Goal: Task Accomplishment & Management: Manage account settings

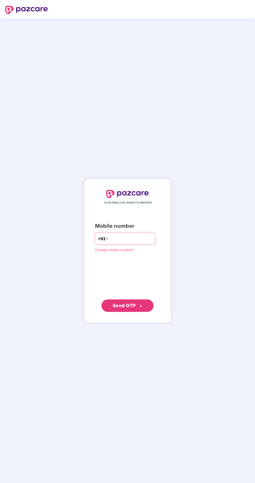
click at [124, 243] on input "number" at bounding box center [131, 239] width 43 height 8
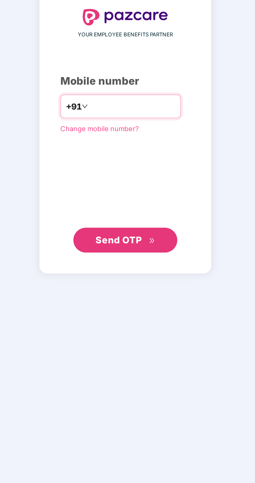
type input "**********"
click at [131, 308] on span "Send OTP" at bounding box center [124, 305] width 23 height 5
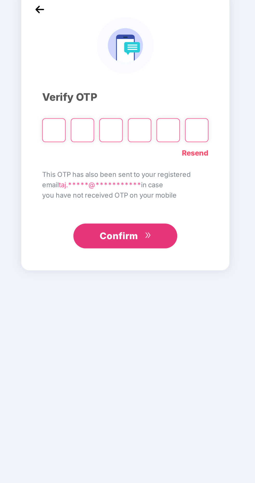
scroll to position [1, 0]
type input "*"
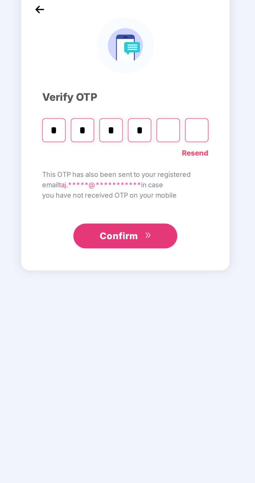
type input "*"
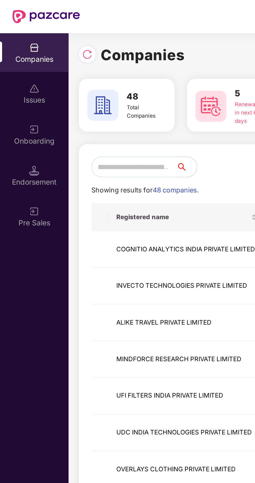
click at [67, 82] on input "text" at bounding box center [67, 83] width 42 height 10
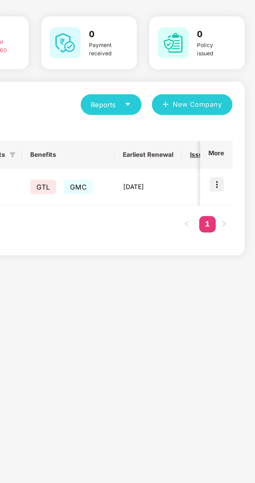
scroll to position [0, 207]
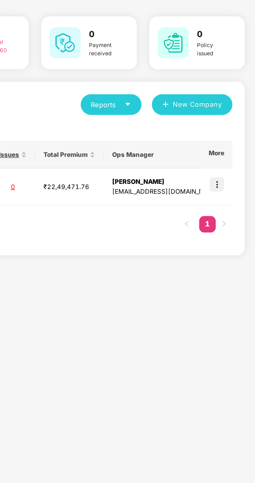
type input "***"
click at [237, 126] on img at bounding box center [235, 123] width 7 height 7
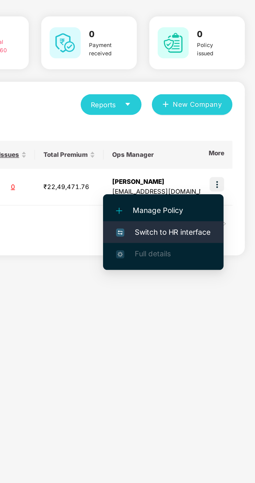
click at [214, 148] on span "Switch to HR interface" at bounding box center [208, 148] width 47 height 6
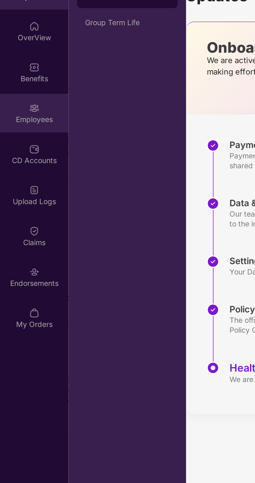
click at [18, 94] on div "Employees" at bounding box center [17, 91] width 34 height 5
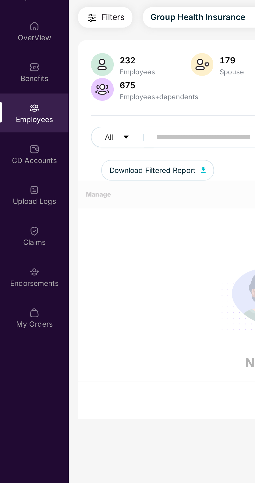
click at [92, 99] on input "text" at bounding box center [124, 100] width 93 height 8
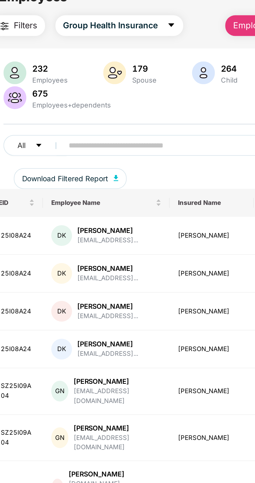
click at [86, 101] on input "text" at bounding box center [124, 100] width 93 height 8
click at [96, 101] on input "text" at bounding box center [124, 100] width 93 height 8
paste input "********"
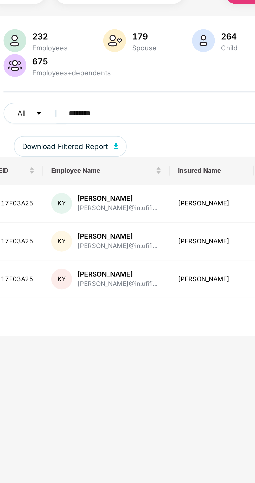
scroll to position [17, 0]
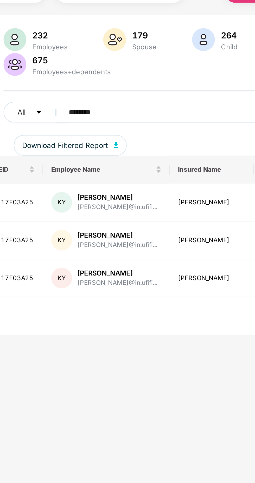
type input "********"
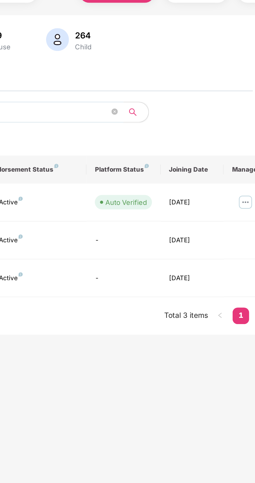
scroll to position [0, 0]
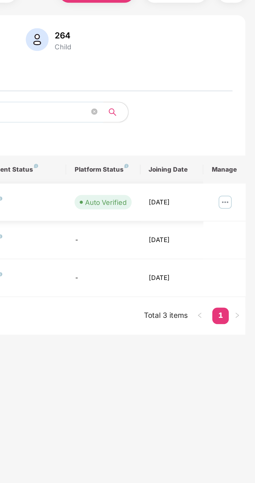
click at [243, 130] on img at bounding box center [239, 128] width 8 height 8
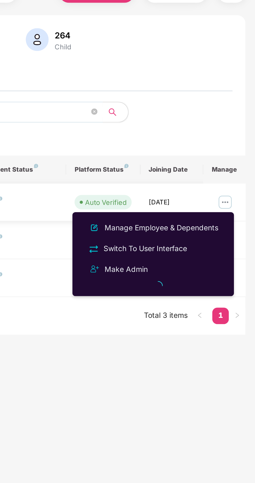
click at [240, 130] on img at bounding box center [239, 128] width 8 height 8
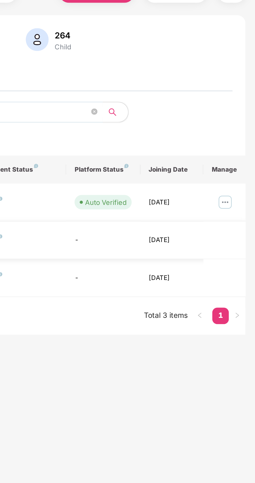
click at [233, 141] on td at bounding box center [239, 147] width 21 height 19
click at [242, 131] on img at bounding box center [239, 128] width 8 height 8
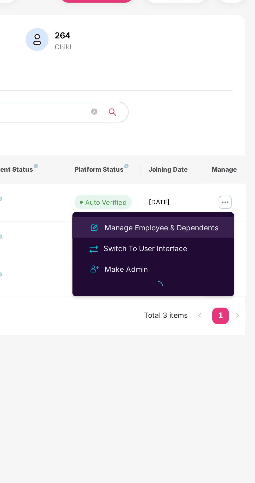
click at [224, 143] on div "Manage Employee & Dependents" at bounding box center [207, 142] width 59 height 6
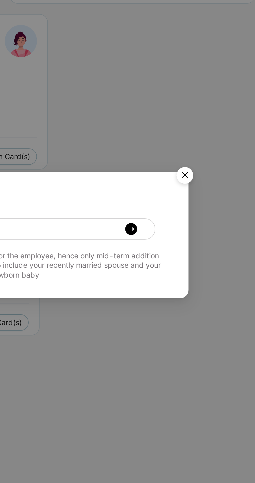
click at [209, 213] on img "Close" at bounding box center [210, 212] width 15 height 15
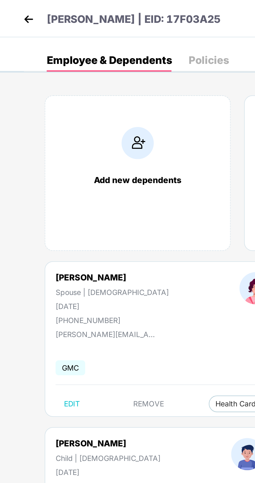
click at [11, 8] on img at bounding box center [14, 10] width 8 height 8
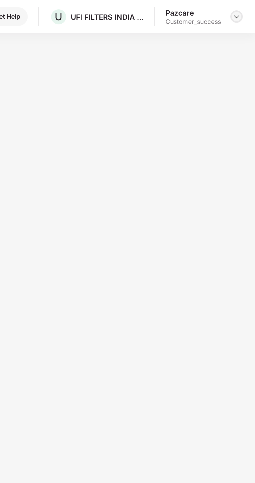
click at [247, 8] on img at bounding box center [245, 8] width 4 height 4
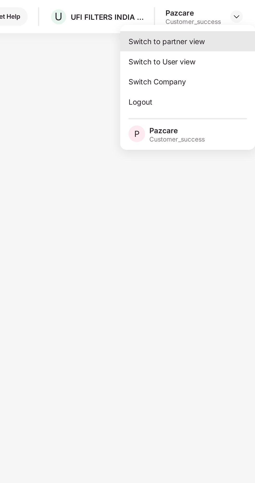
click at [224, 21] on div "Switch to partner view" at bounding box center [221, 21] width 68 height 10
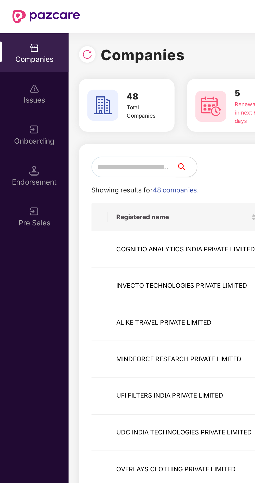
click at [74, 83] on input "text" at bounding box center [67, 83] width 42 height 10
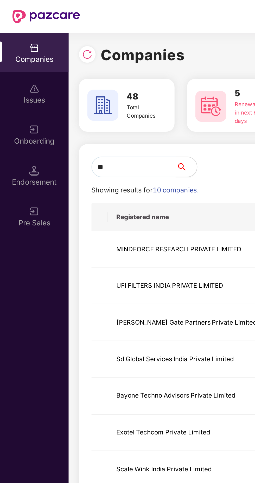
type input "***"
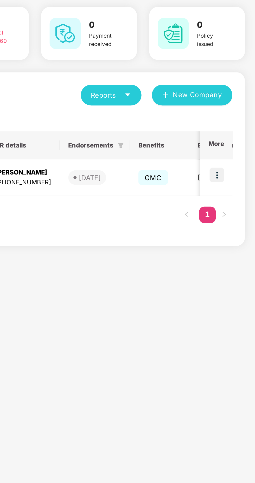
scroll to position [0, 64]
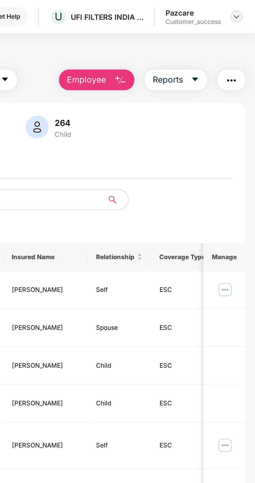
click at [245, 11] on div at bounding box center [245, 8] width 6 height 6
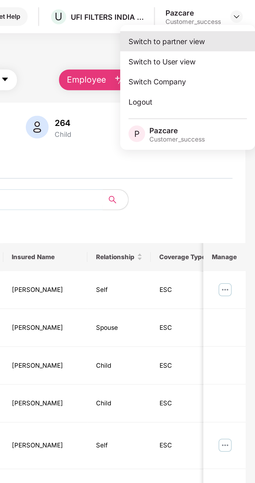
click at [226, 19] on div "Switch to partner view" at bounding box center [221, 21] width 68 height 10
